Goal: Information Seeking & Learning: Find specific page/section

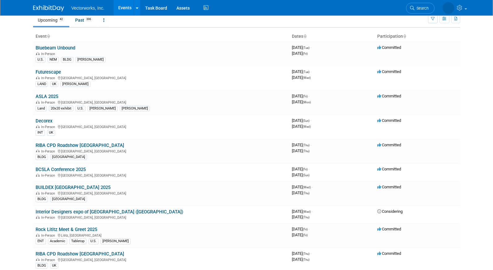
scroll to position [26, 0]
click at [55, 96] on link "ASLA 2025" at bounding box center [47, 96] width 23 height 6
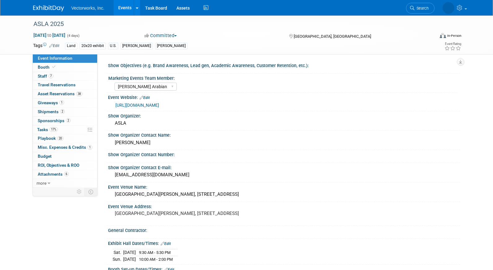
select select "Tania Arabian"
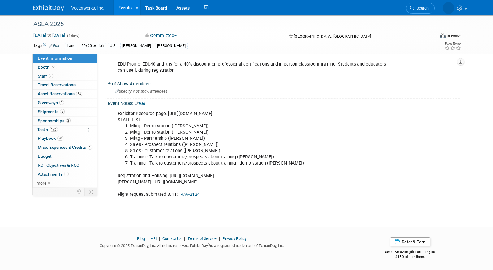
scroll to position [490, 0]
click at [151, 175] on div "Exhibitor Resource page: https://advertise.asla.org/2025-expo/2025-exhibitor-an…" at bounding box center [252, 154] width 279 height 93
copy div "Registration and Housing: https://registration.experientevent.com/ShowASL251/Fl…"
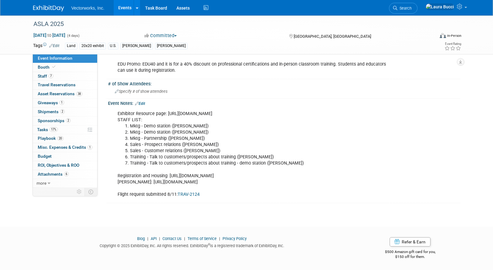
click at [176, 179] on div "Exhibitor Resource page: https://advertise.asla.org/2025-expo/2025-exhibitor-an…" at bounding box center [252, 154] width 279 height 93
drag, startPoint x: 170, startPoint y: 176, endPoint x: 356, endPoint y: 175, distance: 186.4
click at [357, 176] on div "Exhibitor Resource page: https://advertise.asla.org/2025-expo/2025-exhibitor-an…" at bounding box center [252, 154] width 279 height 93
copy div "https://registration.experientevent.com/ShowASL251/Flow/EXH#!/registrant//Dashb…"
